Goal: Information Seeking & Learning: Learn about a topic

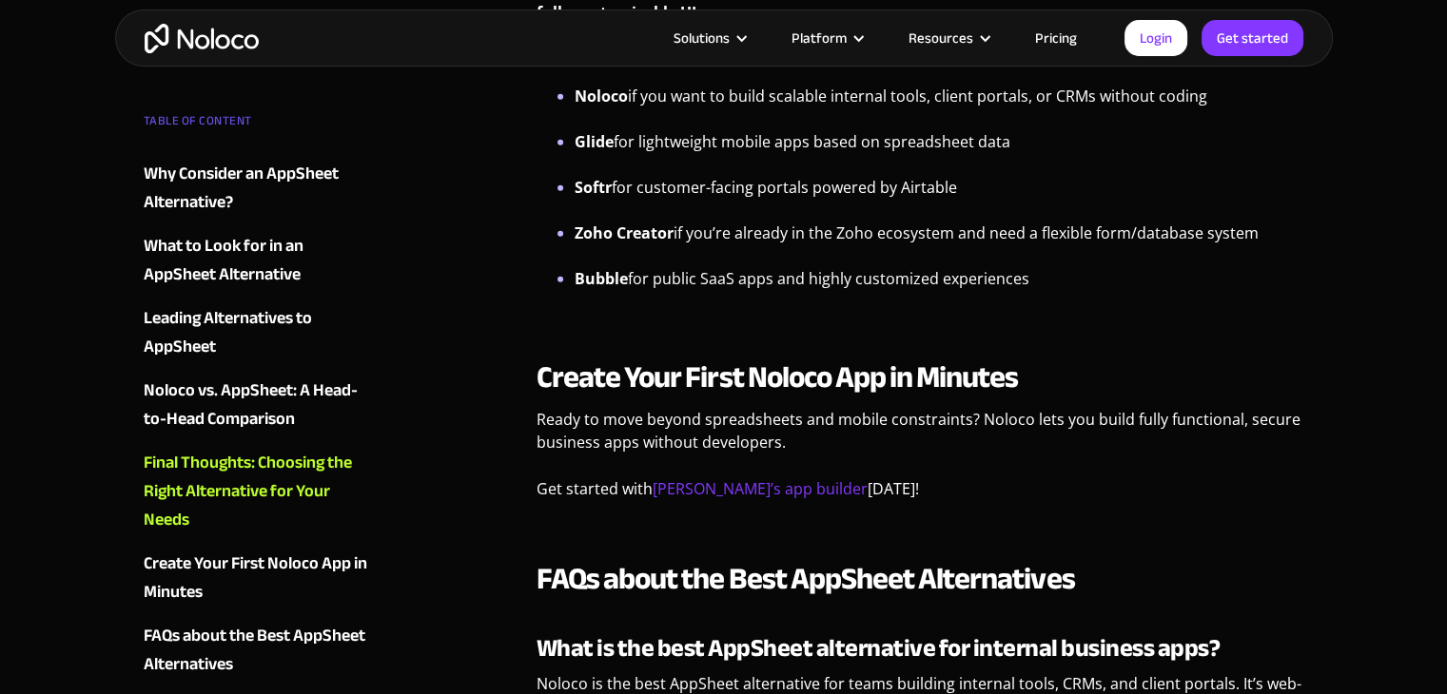
scroll to position [5140, 0]
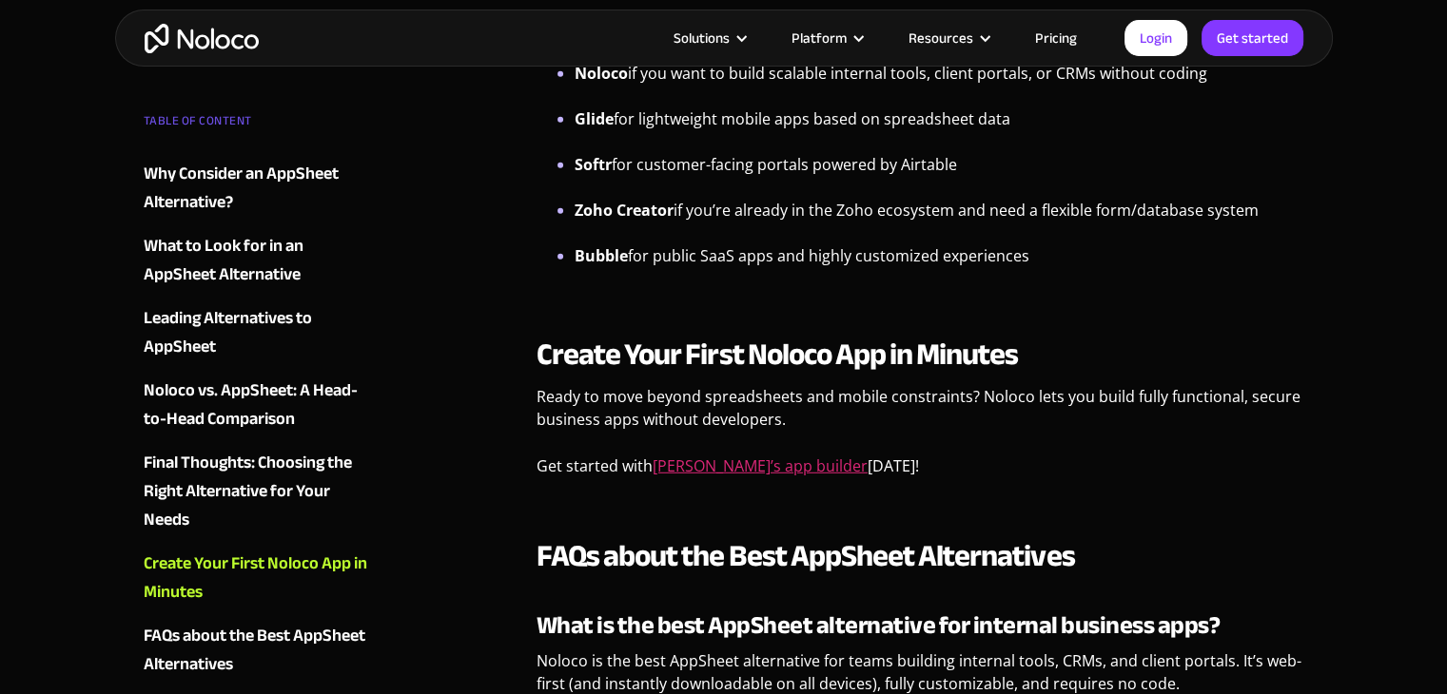
click at [718, 461] on link "Noloco’s app builder" at bounding box center [759, 466] width 215 height 21
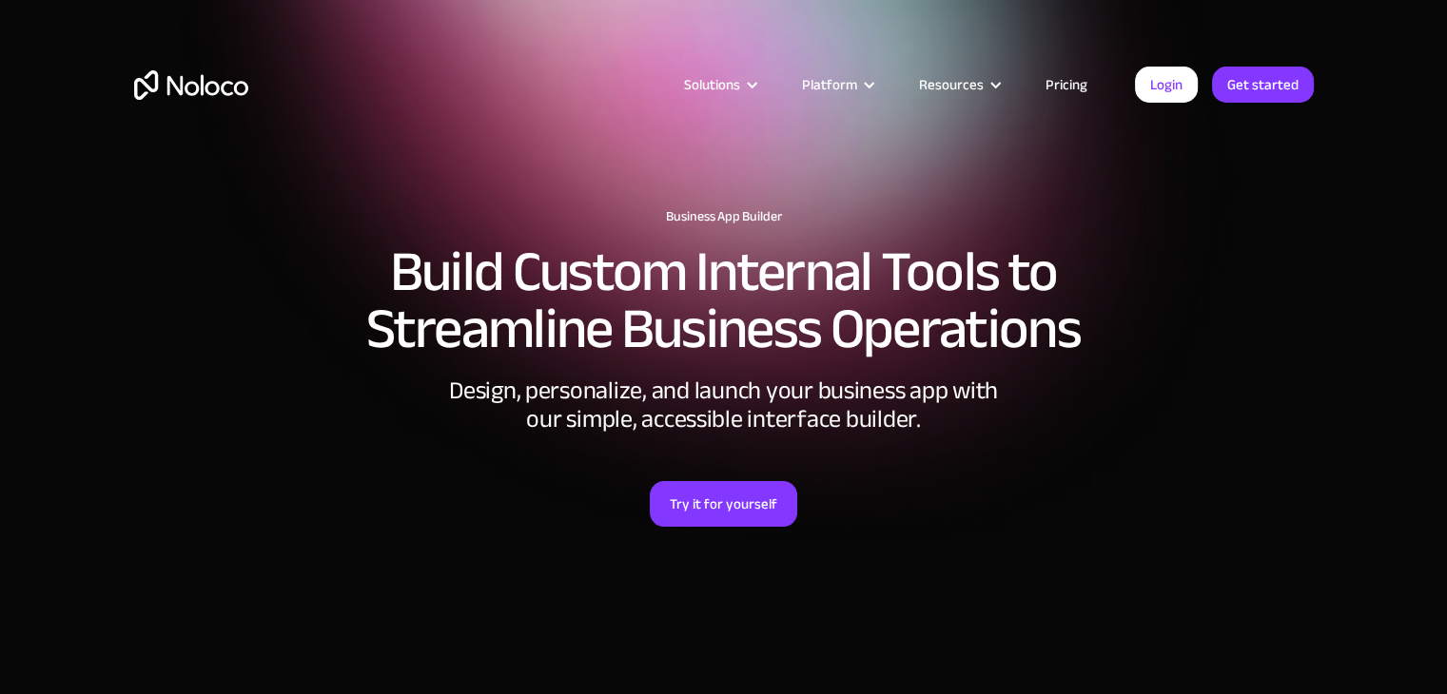
click at [1089, 81] on link "Pricing" at bounding box center [1065, 84] width 89 height 25
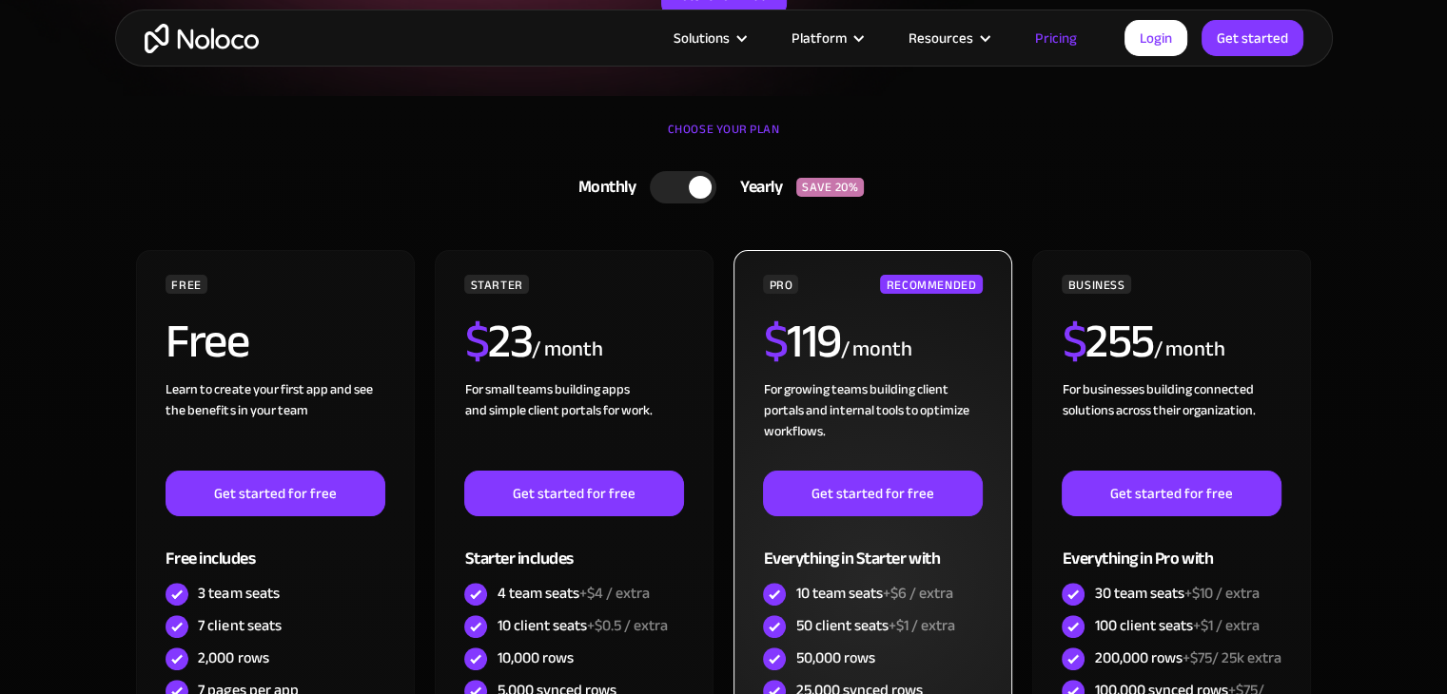
scroll to position [380, 0]
